Goal: Navigation & Orientation: Find specific page/section

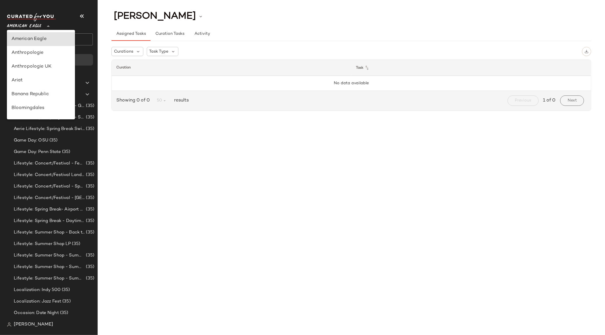
click at [22, 28] on span "American Eagle" at bounding box center [24, 25] width 34 height 10
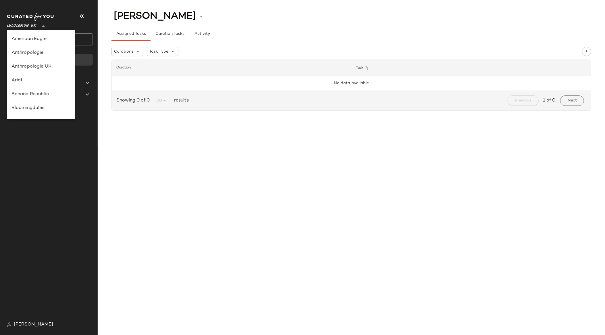
scroll to position [130, 0]
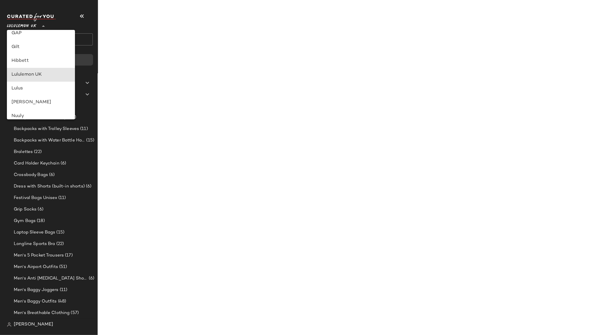
type input "**"
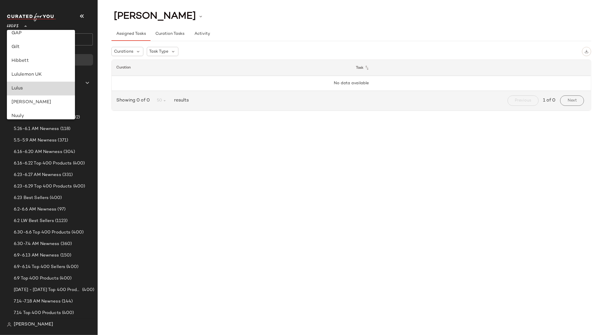
click at [25, 84] on div "Lulus" at bounding box center [41, 89] width 68 height 14
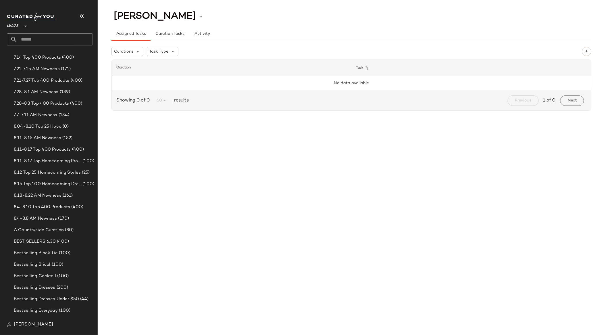
scroll to position [293, 0]
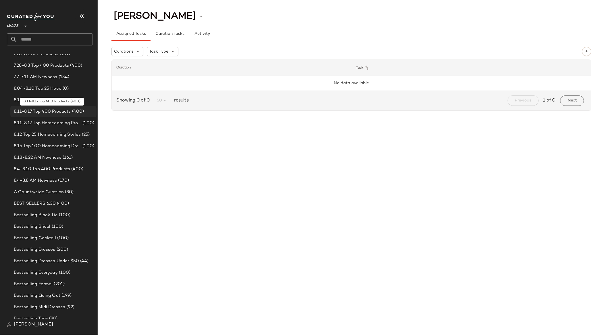
click at [38, 110] on span "8.11-8.17 Top 400 Products" at bounding box center [42, 111] width 57 height 7
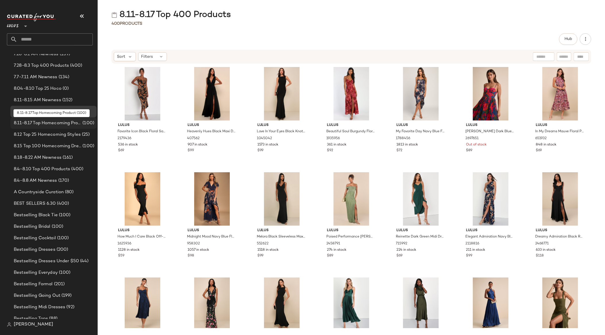
click at [54, 124] on span "8.11-8.17 Top Homecoming Product" at bounding box center [48, 123] width 68 height 7
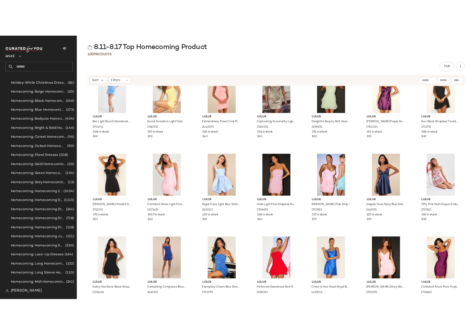
scroll to position [4319, 0]
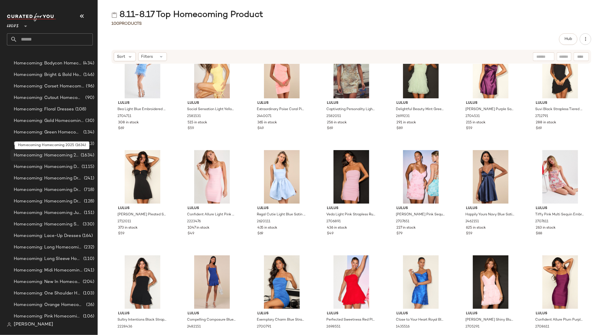
click at [50, 156] on span "Homecoming: Homecoming 2025" at bounding box center [47, 155] width 66 height 7
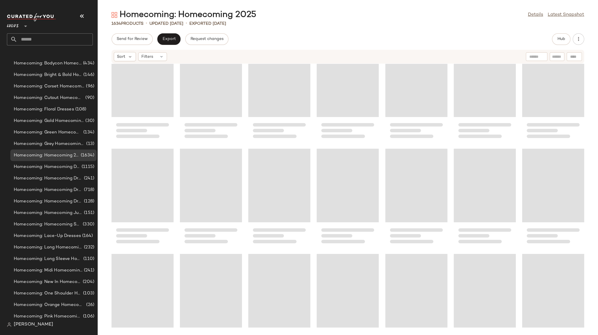
scroll to position [1052, 0]
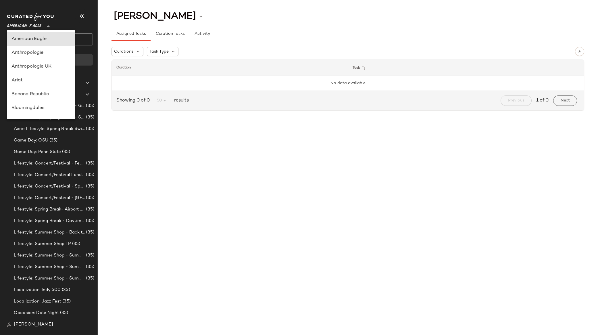
click at [23, 25] on span "American Eagle" at bounding box center [24, 25] width 34 height 10
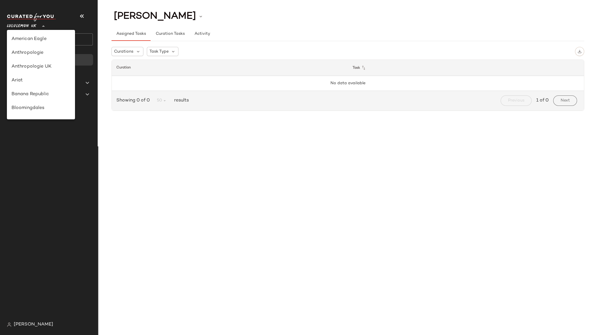
scroll to position [130, 0]
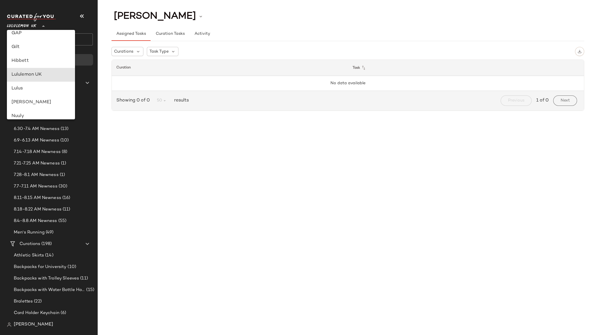
type input "**"
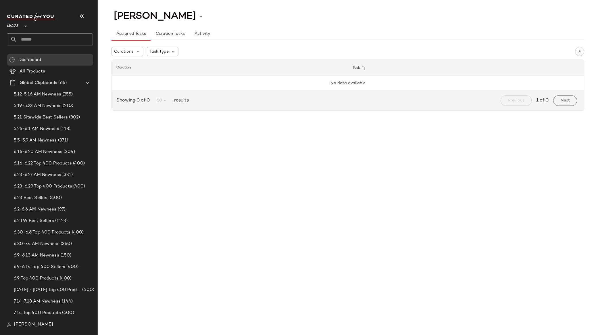
click at [476, 65] on div "[PERSON_NAME] Assigned Tasks Curation Tasks Activity Curations Task Type Curati…" at bounding box center [348, 63] width 500 height 109
click at [42, 41] on input "text" at bounding box center [55, 39] width 76 height 12
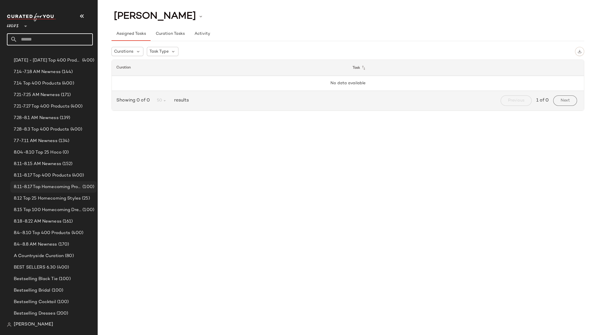
scroll to position [232, 0]
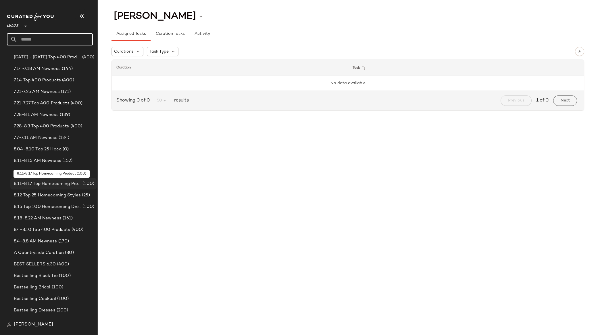
click at [52, 184] on span "8.11-8.17 Top Homecoming Product" at bounding box center [48, 183] width 68 height 7
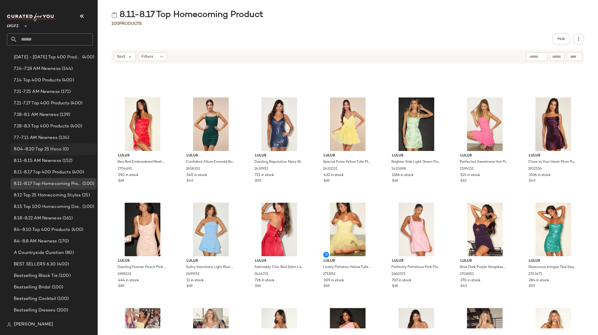
scroll to position [604, 0]
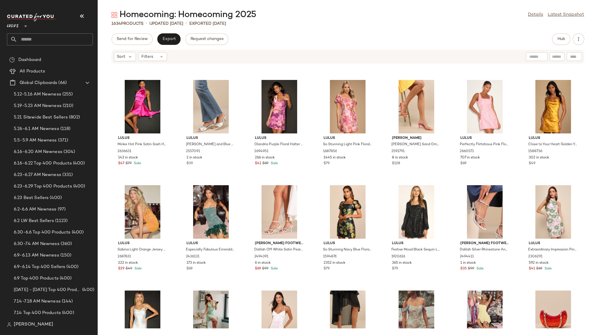
scroll to position [1128, 0]
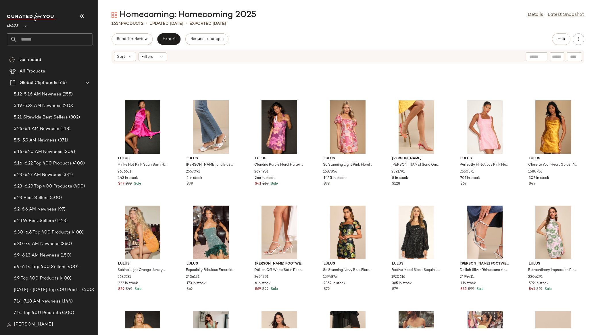
click at [9, 26] on span "Lulus" at bounding box center [13, 25] width 12 height 10
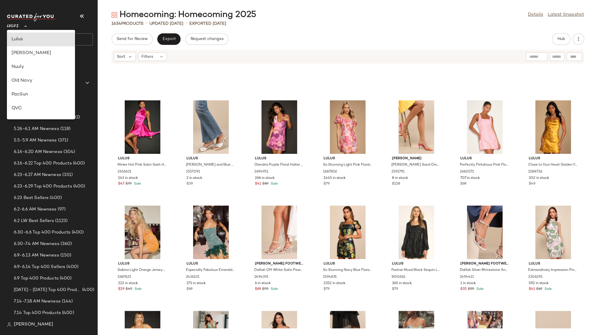
scroll to position [89, 0]
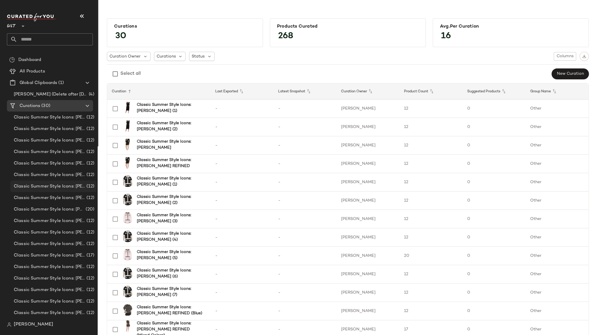
click at [36, 184] on span "Classic Summer Style Icons: Jackie O (3)" at bounding box center [50, 186] width 72 height 7
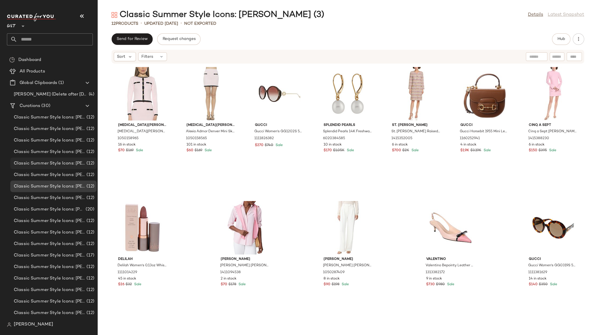
click at [37, 162] on span "Classic Summer Style Icons: Jackie O (1)" at bounding box center [50, 163] width 72 height 7
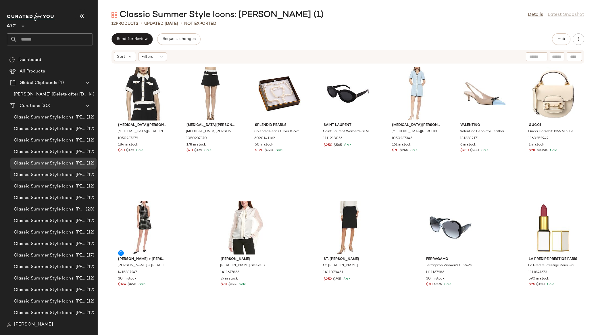
click at [36, 174] on span "Classic Summer Style Icons: Jackie O (2)" at bounding box center [50, 175] width 72 height 7
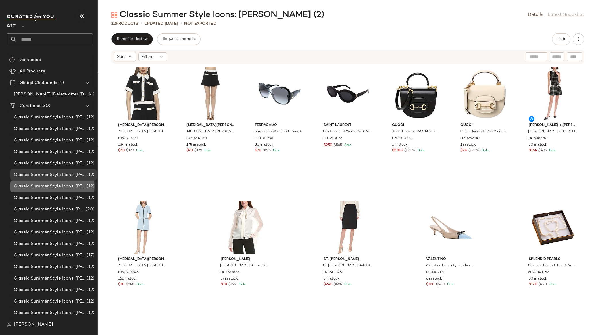
click at [49, 188] on span "Classic Summer Style Icons: Jackie O (3)" at bounding box center [50, 186] width 72 height 7
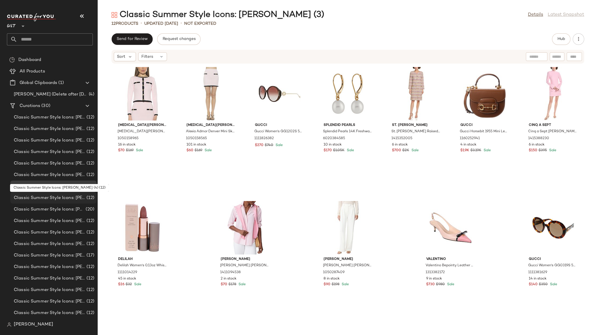
click at [47, 196] on span "Classic Summer Style Icons: Jackie O (4)" at bounding box center [50, 198] width 72 height 7
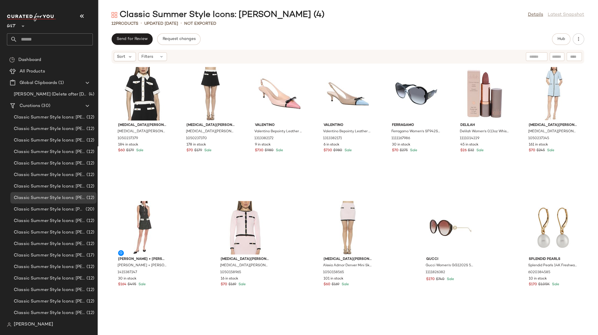
scroll to position [138, 0]
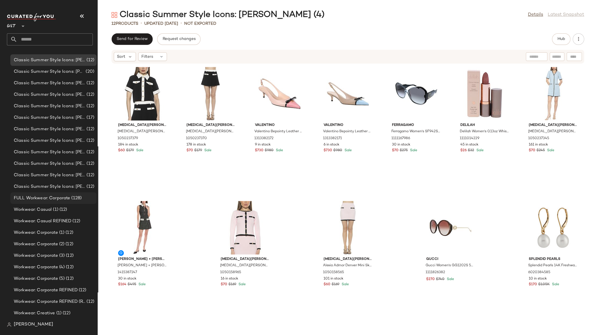
click at [38, 197] on span "FULL Workwear: Corporate" at bounding box center [42, 198] width 56 height 7
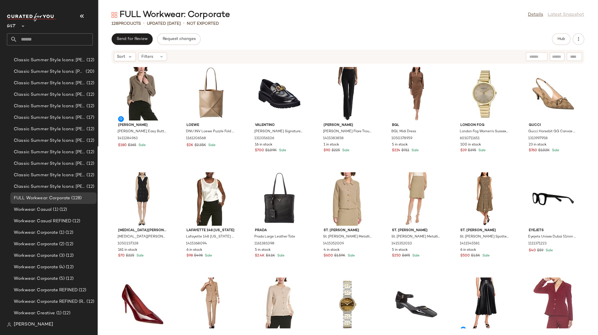
click at [289, 20] on div "FULL Workwear: Corporate Details Latest Snapshot" at bounding box center [348, 14] width 500 height 11
click at [532, 16] on link "Details" at bounding box center [535, 14] width 15 height 7
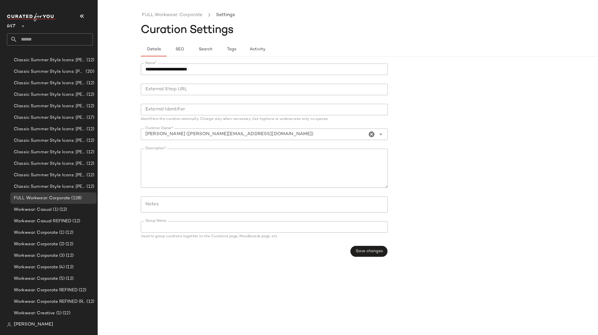
click at [345, 22] on div "FULL Workwear: Corporate Settings" at bounding box center [391, 15] width 500 height 19
click at [497, 31] on div "Curation Settings" at bounding box center [391, 30] width 500 height 11
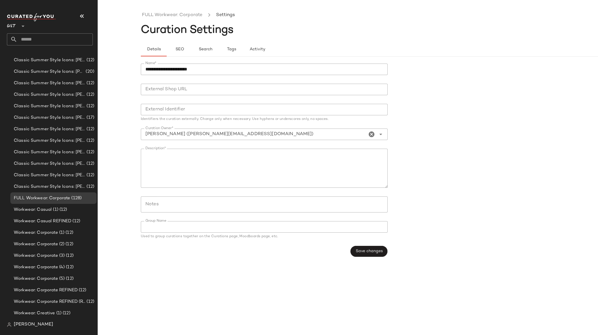
click at [497, 31] on div "Curation Settings" at bounding box center [391, 30] width 500 height 11
click at [81, 17] on icon "button" at bounding box center [81, 16] width 7 height 7
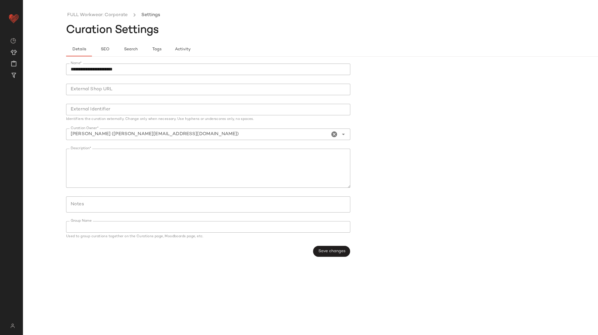
click at [432, 35] on div "Curation Settings" at bounding box center [353, 30] width 575 height 11
click at [105, 14] on link "FULL Workwear: Corporate" at bounding box center [97, 14] width 60 height 7
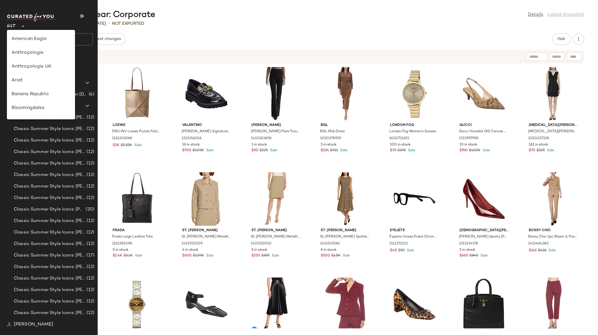
click at [12, 27] on span "Gilt" at bounding box center [11, 25] width 9 height 10
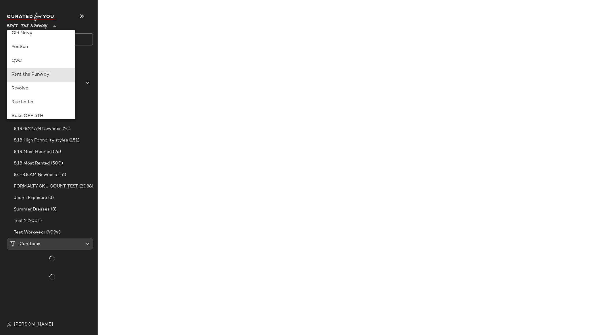
type input "**"
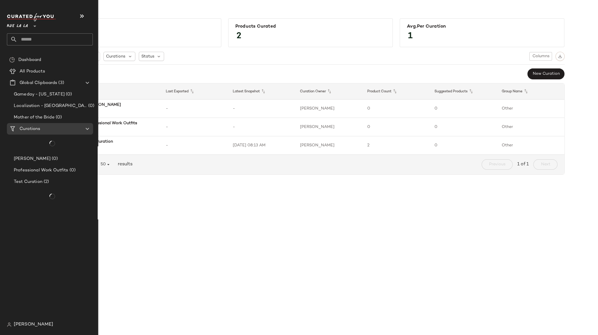
click at [13, 16] on div "Rue La La **" at bounding box center [18, 23] width 23 height 14
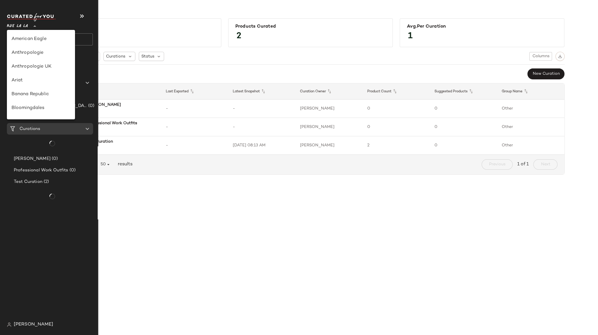
scroll to position [290, 0]
click at [85, 16] on icon "button" at bounding box center [81, 16] width 7 height 7
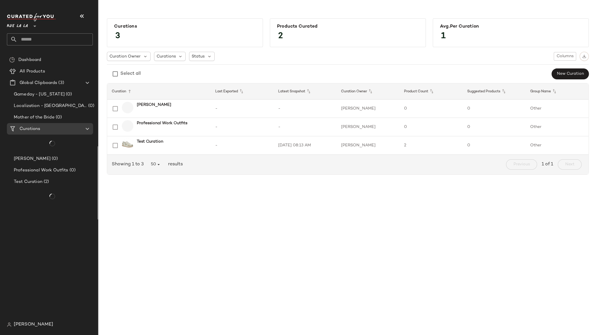
click at [243, 199] on div "Curations 3 Products Curated 2 Avg.per Curation 1 Curation Owner Curations Stat…" at bounding box center [348, 172] width 500 height 326
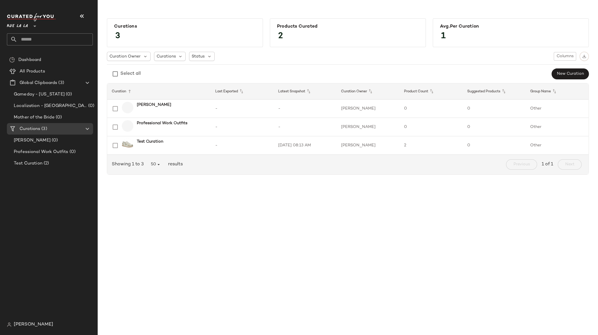
click at [159, 200] on div "Curations 3 Products Curated 2 Avg.per Curation 1 Curation Owner Curations Stat…" at bounding box center [348, 172] width 500 height 326
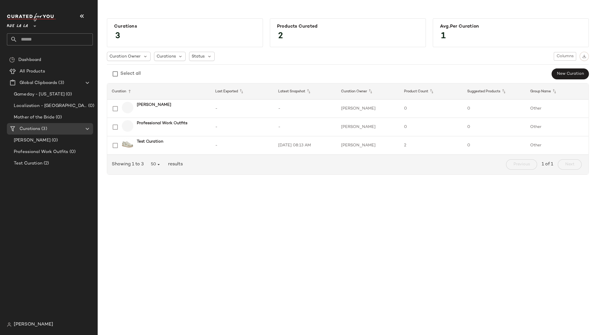
click at [159, 200] on div "Curations 3 Products Curated 2 Avg.per Curation 1 Curation Owner Curations Stat…" at bounding box center [348, 172] width 500 height 326
click at [24, 163] on span "Test Curation" at bounding box center [28, 163] width 29 height 7
